Goal: Check status

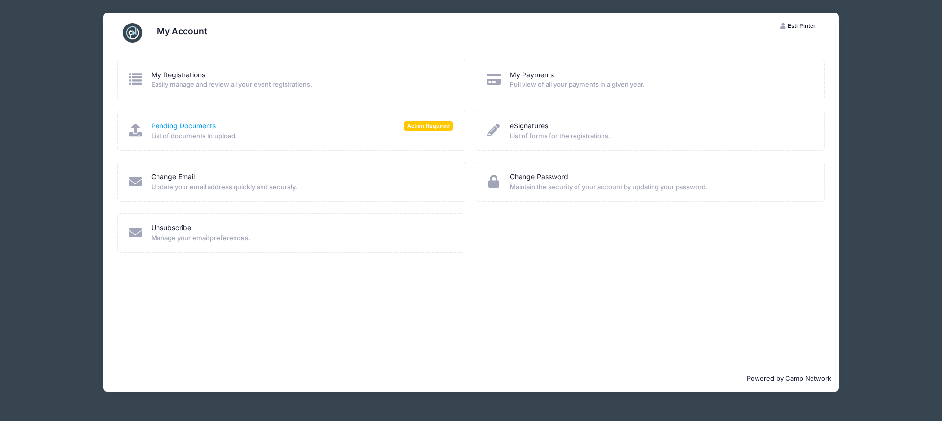
click at [171, 124] on link "Pending Documents" at bounding box center [183, 126] width 65 height 10
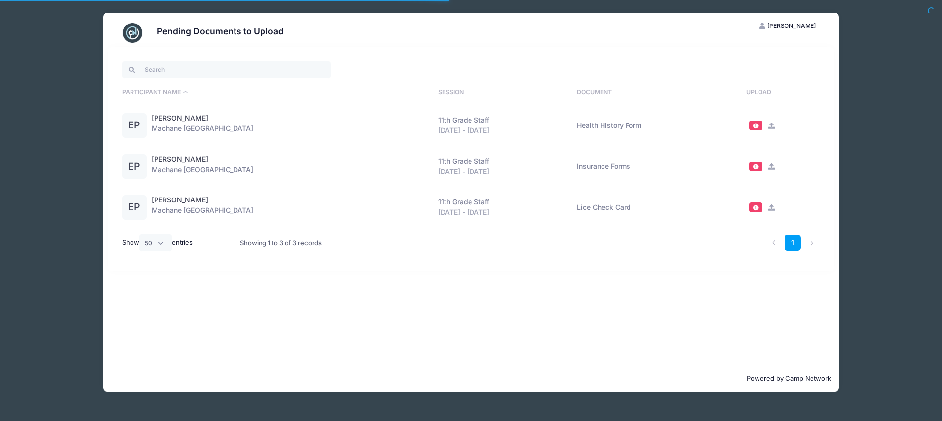
select select "50"
click at [134, 159] on div "EP" at bounding box center [134, 167] width 25 height 25
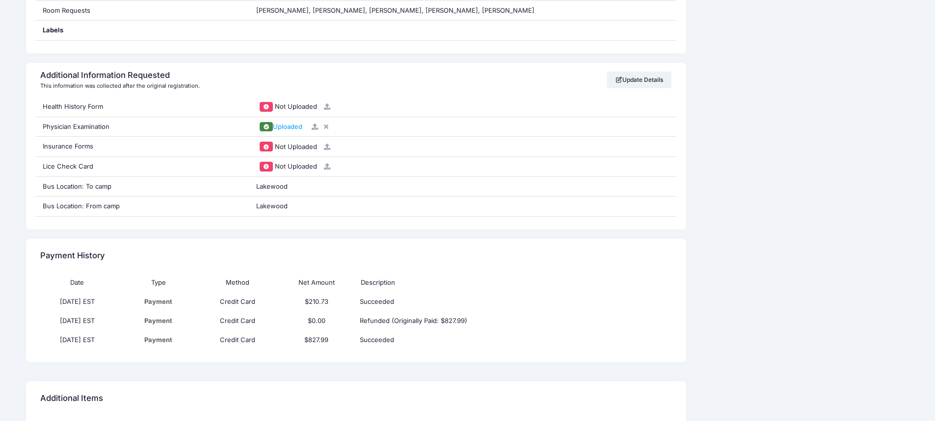
scroll to position [834, 0]
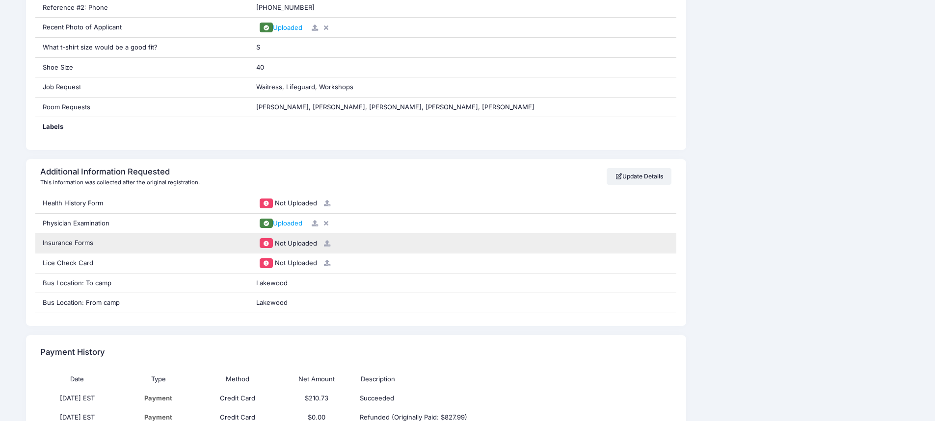
click at [327, 244] on icon at bounding box center [327, 243] width 8 height 6
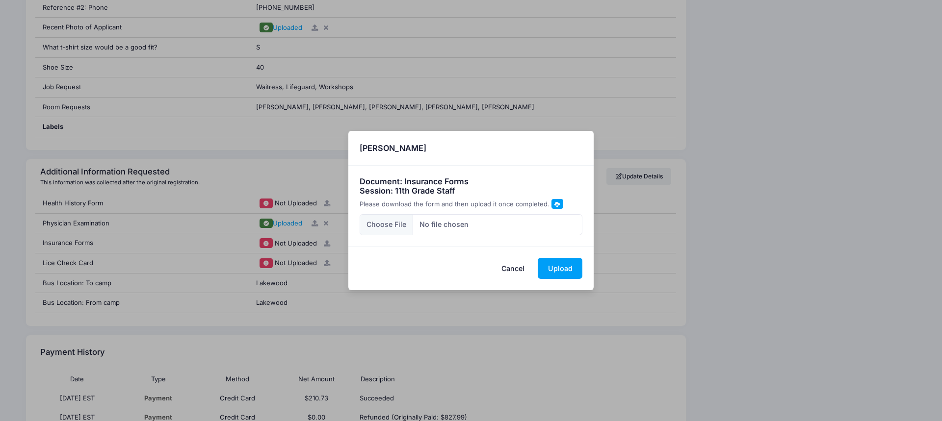
click at [500, 271] on button "Cancel" at bounding box center [513, 268] width 43 height 21
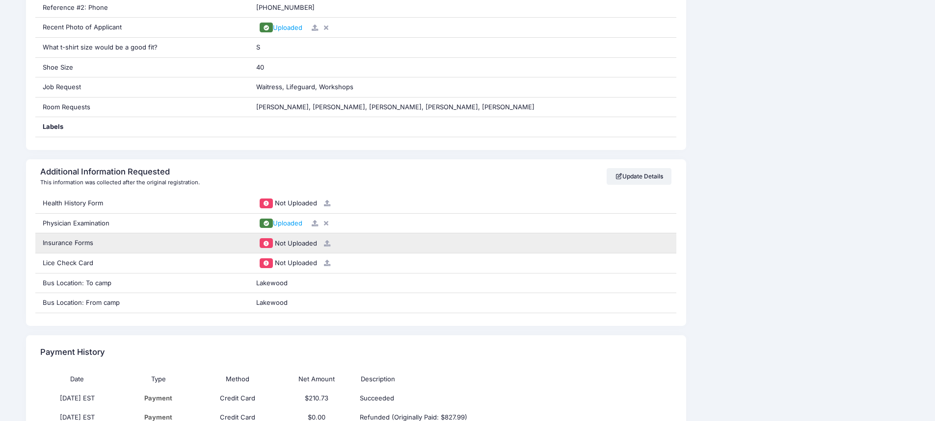
click at [152, 249] on div "Insurance Forms" at bounding box center [141, 244] width 213 height 20
click at [156, 244] on div "Insurance Forms" at bounding box center [141, 244] width 213 height 20
click at [158, 242] on div "Insurance Forms" at bounding box center [141, 244] width 213 height 20
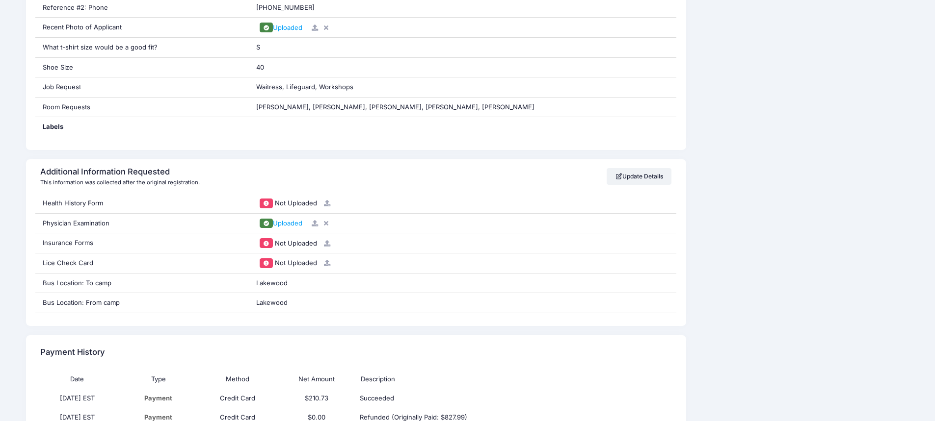
click at [445, 193] on div "Additional Information Requested This information was collected after the origi…" at bounding box center [356, 176] width 660 height 34
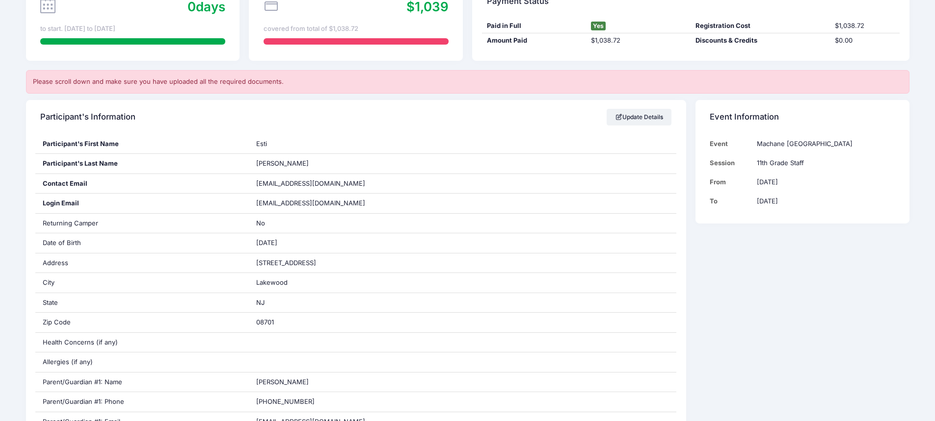
scroll to position [0, 0]
